Goal: Information Seeking & Learning: Find specific fact

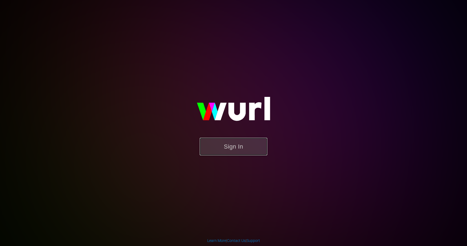
click at [232, 144] on button "Sign In" at bounding box center [234, 147] width 68 height 18
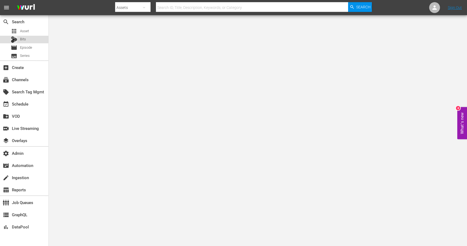
click at [33, 38] on div "Bits" at bounding box center [24, 40] width 48 height 8
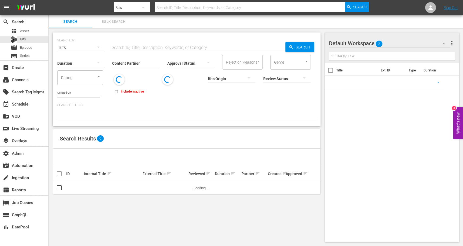
click at [132, 48] on input "text" at bounding box center [197, 47] width 175 height 13
paste input "87203297, 87203300, 87203294, 87203271 , 88038036, 88030553, 88037517, 88023874…"
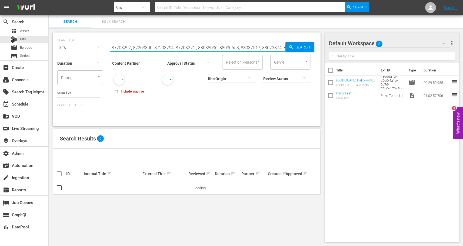
scroll to position [0, 36]
type input "87203297, 87203300, 87203294, 87203271 , 88038036, 88030553, 88037517, 88023874…"
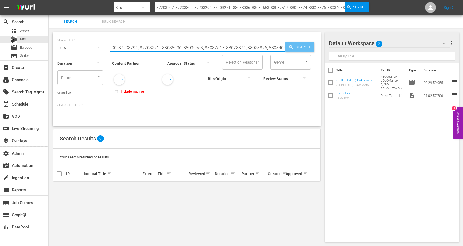
drag, startPoint x: 118, startPoint y: 47, endPoint x: 293, endPoint y: 42, distance: 174.6
click at [293, 43] on div "SEARCH BY Search By Bits Search ID, Title, Description, Keywords, or Category 8…" at bounding box center [186, 44] width 259 height 19
click at [118, 46] on input "87203297, 87203300, 87203294, 87203271 , 88038036, 88030553, 88037517, 88023874…" at bounding box center [197, 47] width 175 height 13
drag, startPoint x: 124, startPoint y: 48, endPoint x: 289, endPoint y: 46, distance: 165.4
click at [289, 46] on div "SEARCH BY Search By Bits Search ID, Title, Description, Keywords, or Category 8…" at bounding box center [186, 44] width 259 height 19
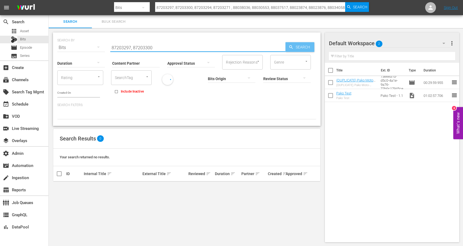
scroll to position [0, 0]
type input "87203297"
